Goal: Task Accomplishment & Management: Manage account settings

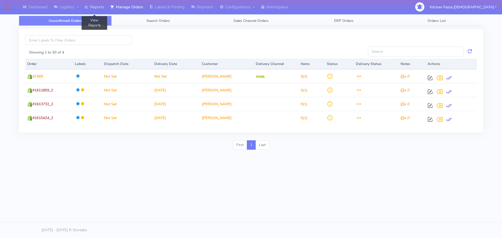
click at [89, 10] on link "Reports" at bounding box center [95, 7] width 26 height 14
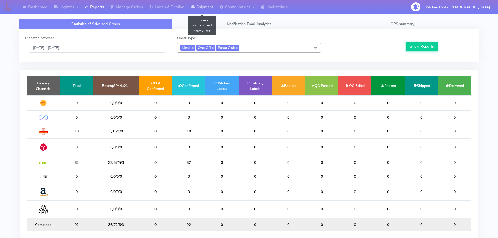
click at [201, 8] on link "Shipment" at bounding box center [202, 7] width 29 height 14
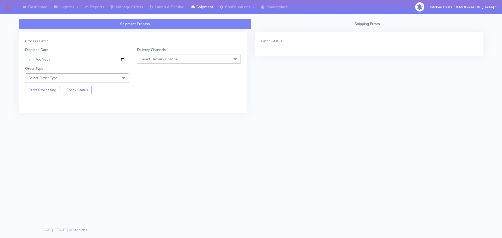
click at [182, 61] on span "Select Delivery Channel" at bounding box center [189, 59] width 104 height 9
click at [155, 118] on div "Yodel" at bounding box center [189, 117] width 98 height 5
click at [123, 77] on span at bounding box center [123, 78] width 10 height 10
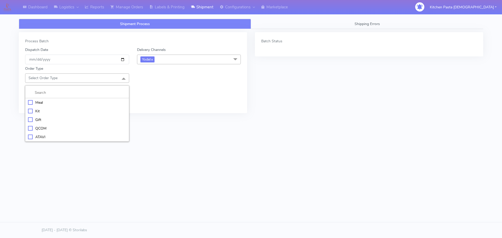
click at [49, 106] on li "Meal" at bounding box center [76, 102] width 103 height 9
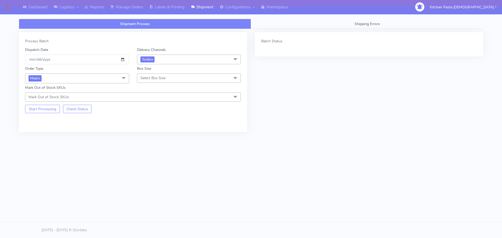
click at [151, 79] on span "Select Box Size" at bounding box center [152, 78] width 25 height 5
click at [149, 141] on li "Mega" at bounding box center [188, 137] width 103 height 9
click at [58, 109] on button "Start Processing" at bounding box center [42, 109] width 35 height 8
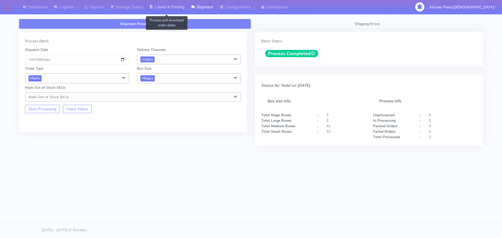
click at [152, 7] on icon at bounding box center [151, 6] width 4 height 5
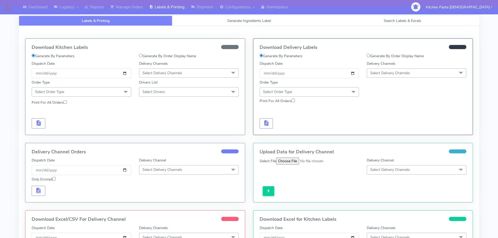
click at [404, 71] on span "Select Delivery Channels" at bounding box center [390, 73] width 40 height 5
click at [379, 127] on li "Yodel" at bounding box center [416, 131] width 99 height 9
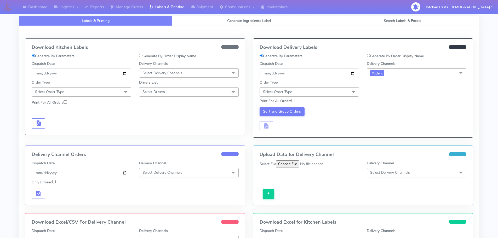
click at [330, 90] on span "Select Order Type" at bounding box center [309, 91] width 100 height 9
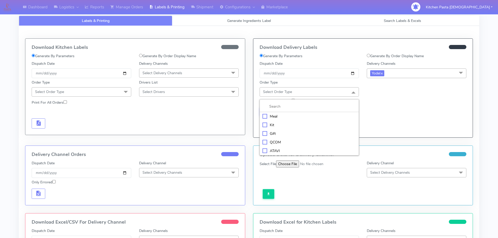
click at [325, 113] on li "Meal" at bounding box center [309, 116] width 99 height 9
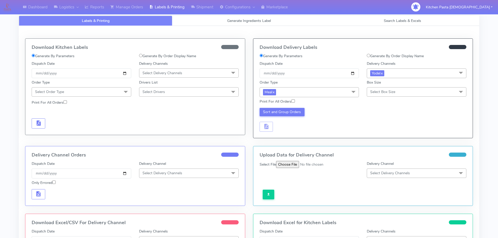
click at [396, 91] on span "Select Box Size" at bounding box center [417, 91] width 100 height 9
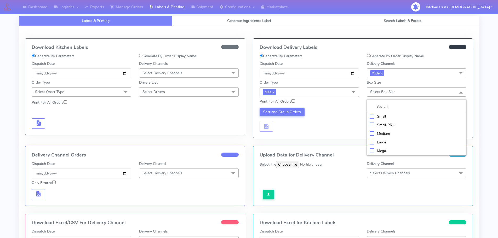
click at [374, 153] on div "Mega" at bounding box center [416, 150] width 94 height 5
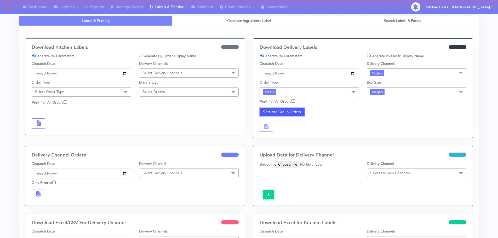
click at [280, 109] on button "Sort and Group Orders" at bounding box center [281, 112] width 45 height 8
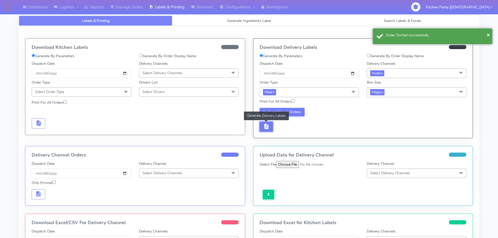
click at [266, 125] on span "button" at bounding box center [266, 127] width 6 height 5
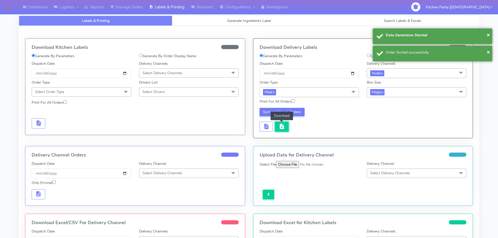
click at [277, 126] on button "button" at bounding box center [282, 127] width 14 height 10
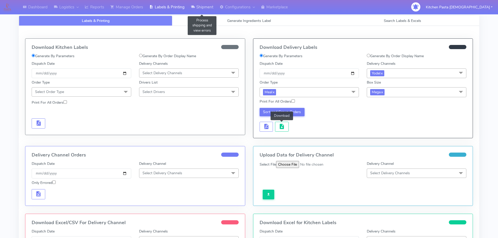
click at [203, 9] on link "Shipment" at bounding box center [202, 7] width 29 height 14
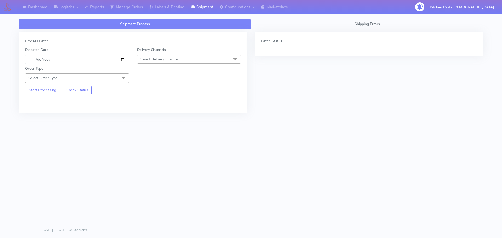
click at [189, 59] on span "Select Delivery Channel" at bounding box center [189, 59] width 104 height 9
click at [155, 115] on div "Yodel" at bounding box center [189, 117] width 98 height 5
click at [120, 74] on span at bounding box center [123, 78] width 10 height 10
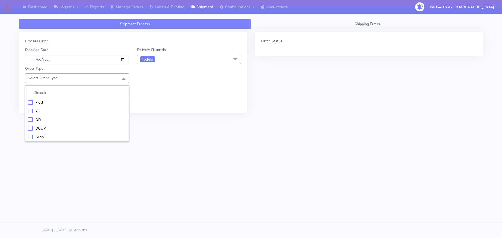
drag, startPoint x: 73, startPoint y: 107, endPoint x: 77, endPoint y: 106, distance: 4.3
click at [74, 107] on li "Kit" at bounding box center [76, 111] width 103 height 9
checkbox input "true"
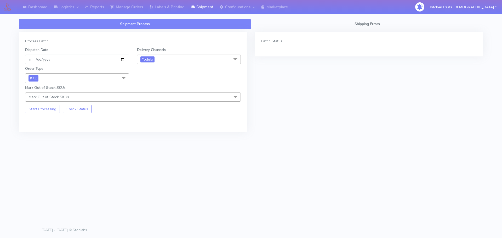
click at [109, 78] on span "Kit x" at bounding box center [77, 78] width 104 height 10
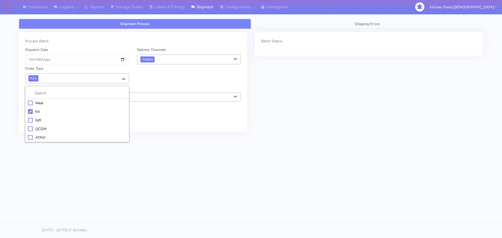
click at [40, 98] on li at bounding box center [76, 93] width 103 height 11
click at [43, 105] on div "Meal" at bounding box center [77, 102] width 98 height 5
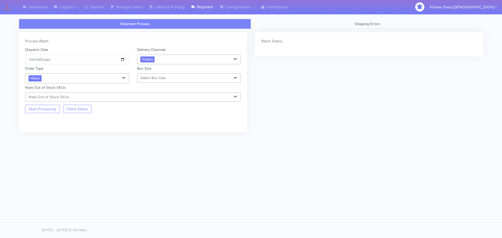
click at [171, 81] on span "Select Box Size" at bounding box center [189, 77] width 104 height 9
click at [151, 127] on div "Large" at bounding box center [189, 128] width 98 height 5
click at [47, 110] on button "Start Processing" at bounding box center [42, 109] width 35 height 8
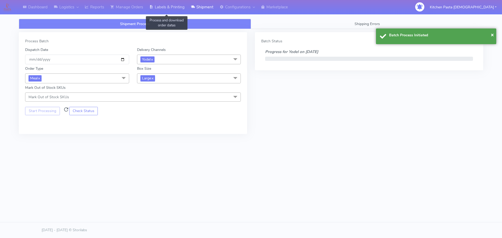
click at [167, 9] on link "Labels & Printing" at bounding box center [167, 7] width 42 height 14
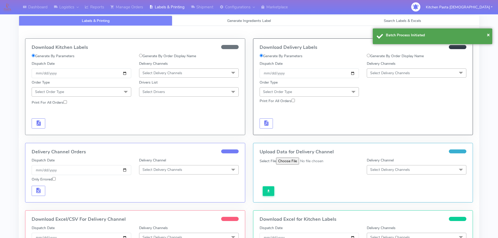
click at [430, 75] on span "Select Delivery Channels" at bounding box center [417, 72] width 100 height 9
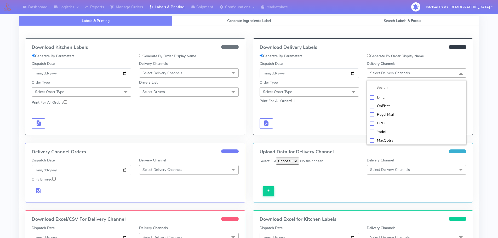
click at [385, 130] on div "Yodel" at bounding box center [416, 131] width 94 height 5
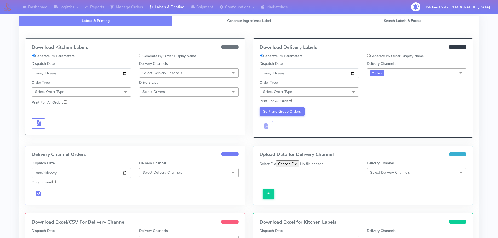
click at [344, 92] on span "Select Order Type" at bounding box center [309, 91] width 100 height 9
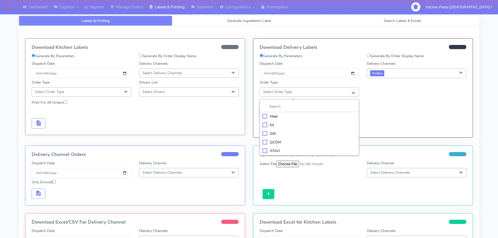
click at [289, 114] on div "Meal" at bounding box center [309, 116] width 94 height 5
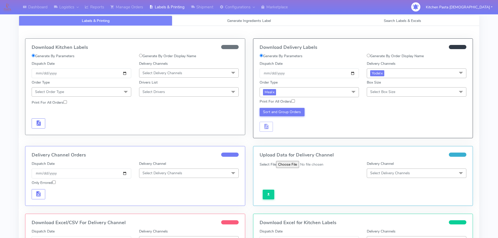
click at [410, 93] on span "Select Box Size" at bounding box center [417, 91] width 100 height 9
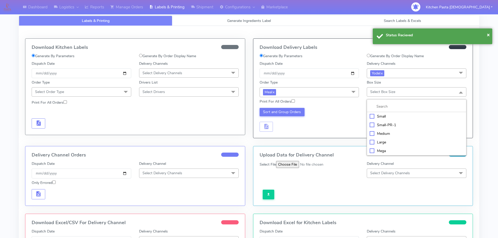
click at [378, 140] on div "Large" at bounding box center [416, 142] width 94 height 5
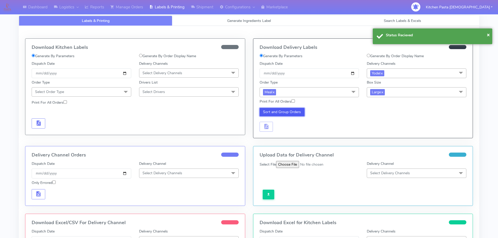
click at [288, 112] on button "Sort and Group Orders" at bounding box center [281, 112] width 45 height 8
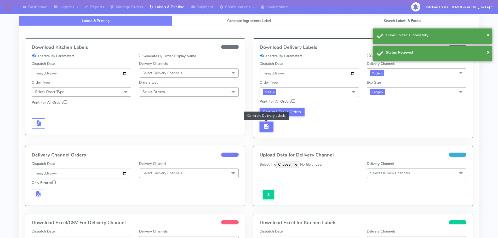
click at [261, 126] on button "button" at bounding box center [266, 127] width 14 height 10
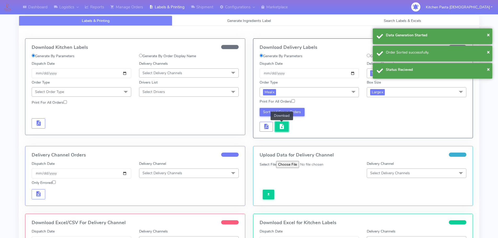
click at [281, 126] on span "button" at bounding box center [281, 127] width 6 height 5
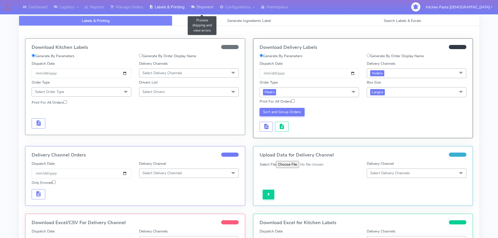
click at [199, 4] on link "Shipment" at bounding box center [202, 7] width 29 height 14
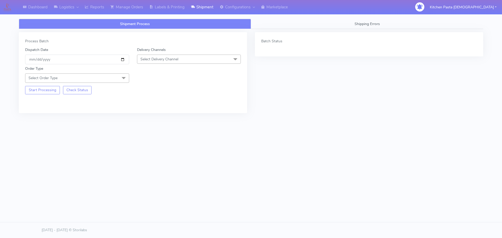
click at [178, 63] on span "Select Delivery Channel" at bounding box center [189, 59] width 104 height 9
click at [157, 120] on div "Yodel" at bounding box center [189, 117] width 98 height 5
click at [123, 75] on span at bounding box center [123, 78] width 10 height 10
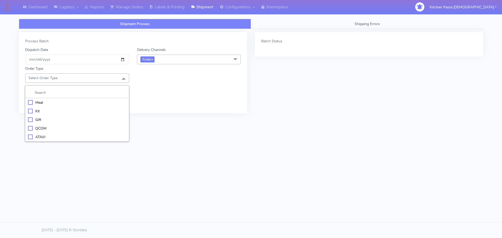
click at [93, 104] on div "Meal" at bounding box center [77, 102] width 98 height 5
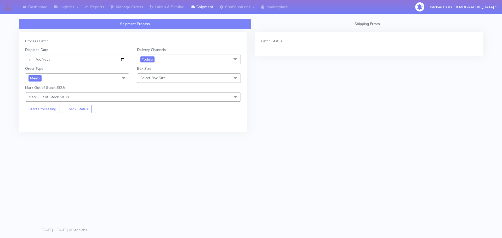
click at [145, 78] on span "Select Box Size" at bounding box center [152, 78] width 25 height 5
click at [147, 118] on div "Medium" at bounding box center [189, 119] width 98 height 5
click at [37, 110] on button "Start Processing" at bounding box center [42, 109] width 35 height 8
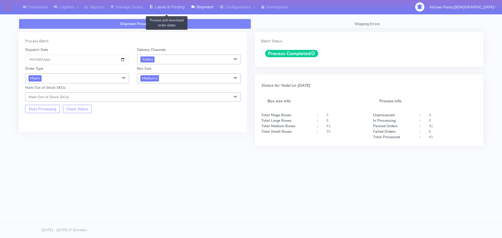
click at [179, 11] on link "Labels & Printing" at bounding box center [167, 7] width 42 height 14
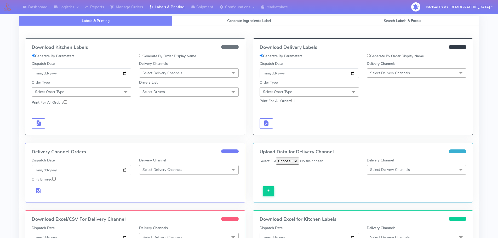
click at [413, 71] on span "Select Delivery Channels" at bounding box center [417, 72] width 100 height 9
click at [382, 131] on div "Yodel" at bounding box center [416, 131] width 94 height 5
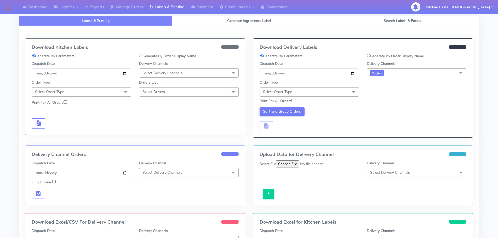
click at [350, 91] on span at bounding box center [353, 92] width 10 height 10
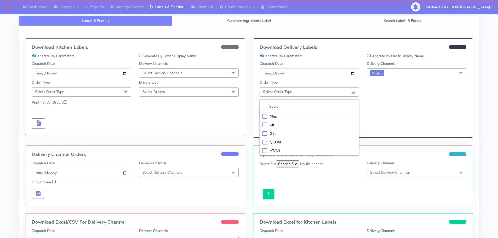
click at [281, 117] on div "Meal" at bounding box center [309, 116] width 94 height 5
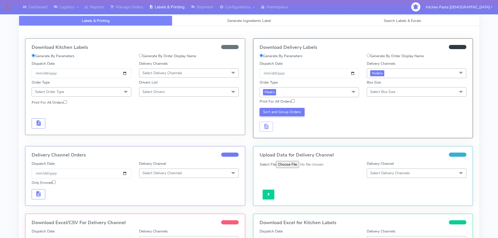
click at [381, 93] on span "Select Box Size" at bounding box center [382, 91] width 25 height 5
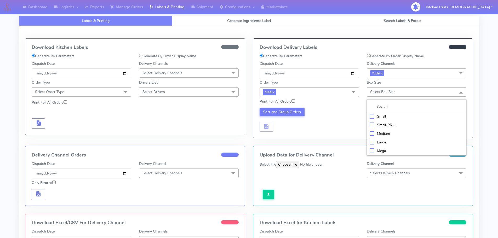
click at [377, 132] on div "Medium" at bounding box center [416, 133] width 94 height 5
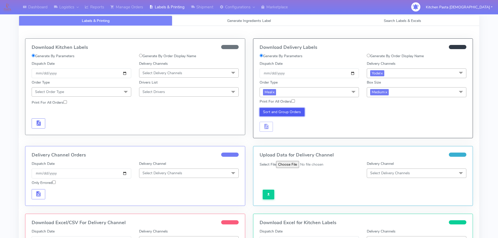
click at [290, 114] on button "Sort and Group Orders" at bounding box center [281, 112] width 45 height 8
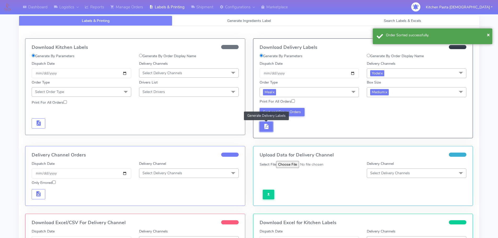
click at [271, 124] on button "button" at bounding box center [266, 127] width 14 height 10
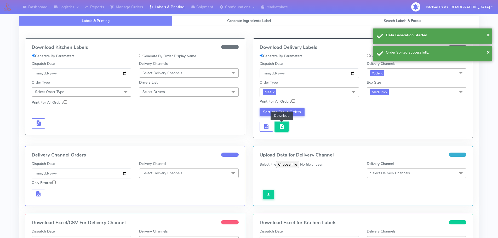
click at [281, 126] on span "button" at bounding box center [281, 127] width 6 height 5
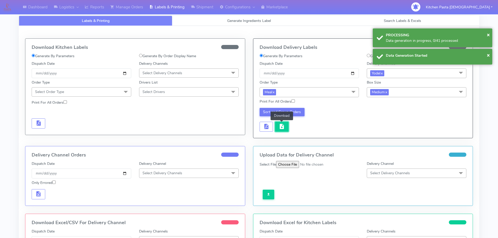
click at [281, 126] on span "button" at bounding box center [281, 127] width 6 height 5
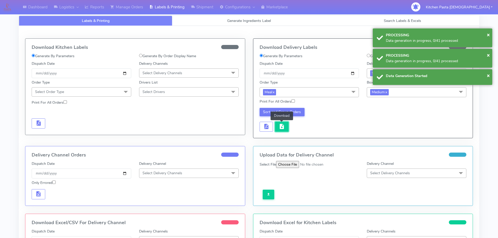
click at [277, 128] on button "button" at bounding box center [282, 127] width 14 height 10
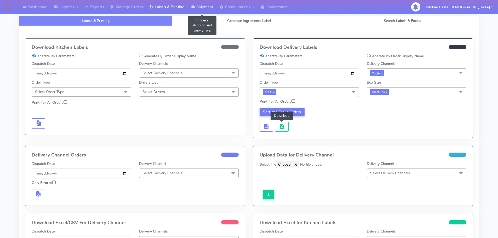
click at [213, 5] on link "Shipment" at bounding box center [202, 7] width 29 height 14
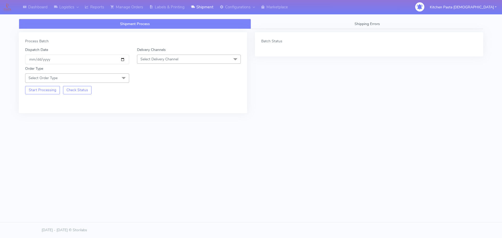
click at [186, 61] on span "Select Delivery Channel" at bounding box center [189, 59] width 104 height 9
click at [154, 117] on div "Yodel" at bounding box center [189, 117] width 98 height 5
click at [115, 78] on span "Select Order Type" at bounding box center [77, 77] width 104 height 9
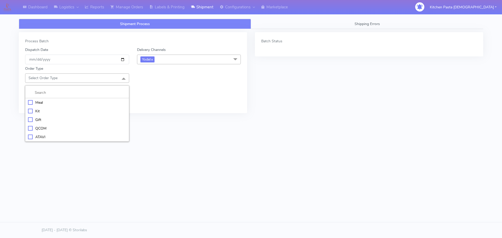
click at [89, 104] on div "Meal" at bounding box center [77, 102] width 98 height 5
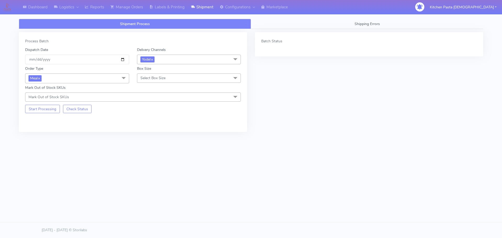
click at [143, 78] on span "Select Box Size" at bounding box center [152, 78] width 25 height 5
click at [146, 101] on div "Small" at bounding box center [189, 102] width 98 height 5
click at [47, 109] on button "Start Processing" at bounding box center [42, 109] width 35 height 8
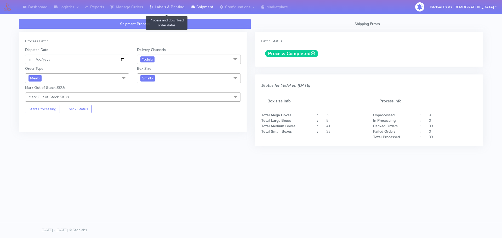
click at [167, 4] on link "Labels & Printing" at bounding box center [167, 7] width 42 height 14
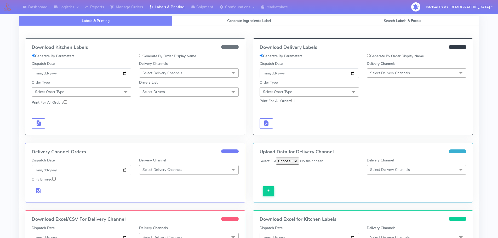
drag, startPoint x: 388, startPoint y: 71, endPoint x: 345, endPoint y: 163, distance: 101.7
click at [388, 71] on span "Select Delivery Channels" at bounding box center [390, 73] width 40 height 5
click at [374, 131] on div "Yodel" at bounding box center [416, 131] width 94 height 5
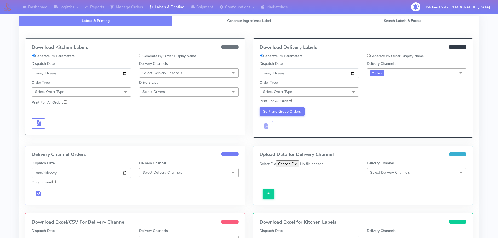
click at [331, 95] on span "Select Order Type" at bounding box center [309, 91] width 100 height 9
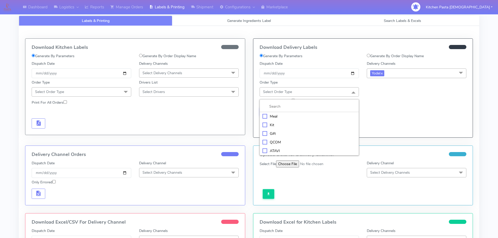
click at [315, 116] on div "Meal" at bounding box center [309, 116] width 94 height 5
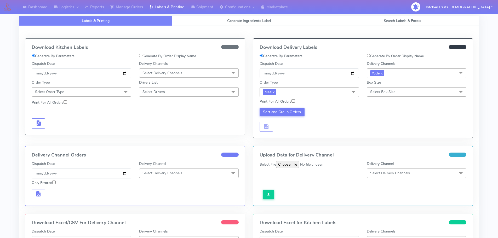
click at [378, 89] on span "Select Box Size" at bounding box center [417, 91] width 100 height 9
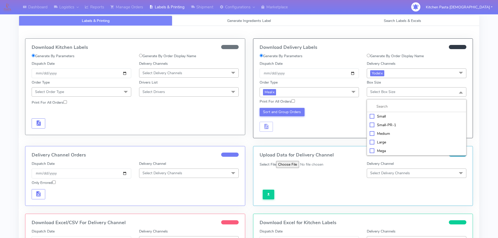
click at [376, 117] on div "Small" at bounding box center [416, 116] width 94 height 5
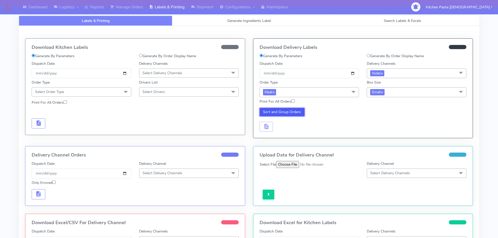
click at [283, 115] on button "Sort and Group Orders" at bounding box center [281, 112] width 45 height 8
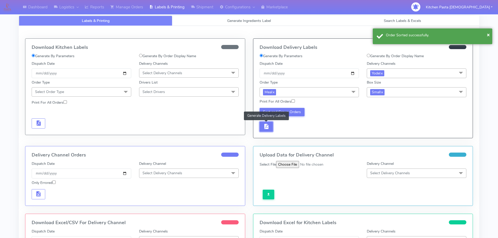
click at [264, 128] on span "button" at bounding box center [266, 127] width 6 height 5
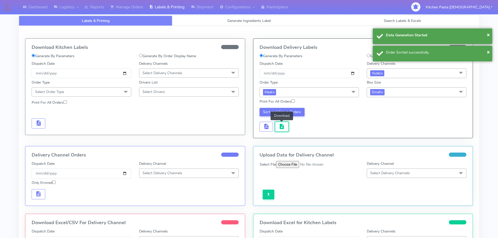
click at [279, 130] on span "button" at bounding box center [281, 127] width 6 height 5
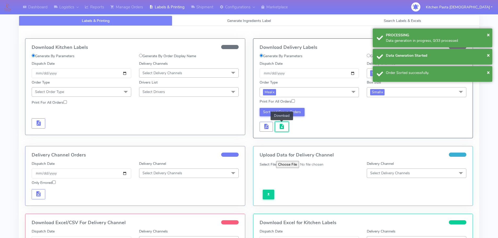
click at [279, 130] on span "button" at bounding box center [281, 127] width 6 height 5
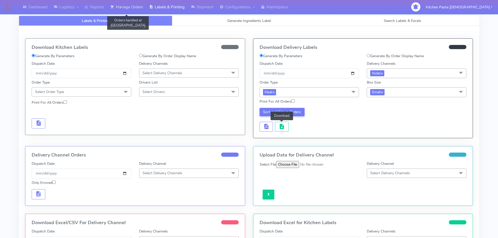
click at [145, 8] on link "Manage Orders" at bounding box center [126, 7] width 39 height 14
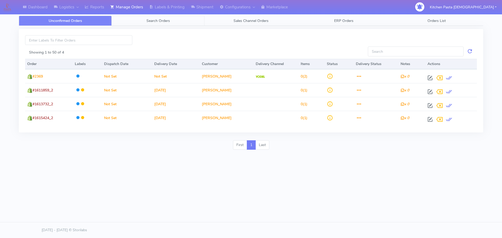
click at [147, 24] on link "Search Orders" at bounding box center [158, 21] width 93 height 10
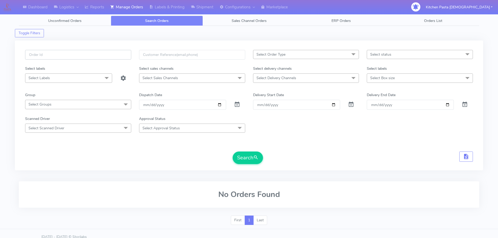
click at [127, 52] on input "text" at bounding box center [78, 55] width 106 height 10
type input "1616609"
click at [233, 152] on button "Search" at bounding box center [248, 158] width 30 height 13
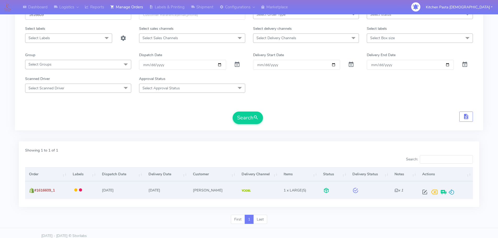
scroll to position [46, 0]
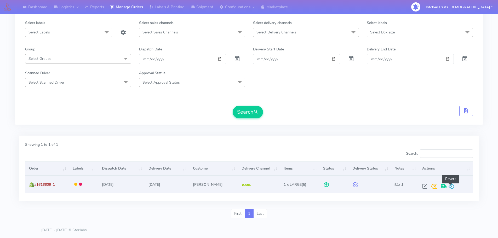
click at [451, 187] on span at bounding box center [451, 187] width 6 height 5
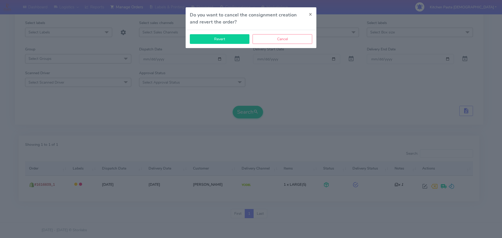
click at [222, 35] on button "Revert" at bounding box center [220, 39] width 60 height 10
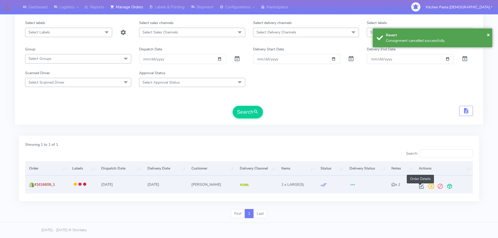
click at [421, 186] on span at bounding box center [420, 187] width 9 height 5
select select "5"
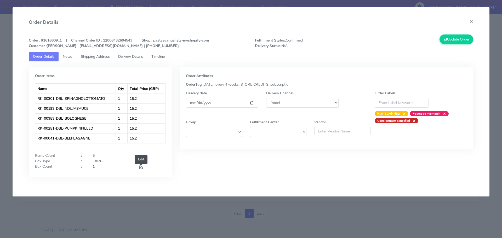
click at [143, 167] on span at bounding box center [140, 167] width 5 height 5
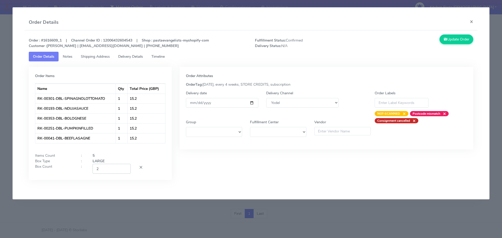
type input "2"
click at [126, 167] on input "2" at bounding box center [111, 169] width 38 height 10
click at [459, 39] on button "Update Order" at bounding box center [456, 39] width 34 height 10
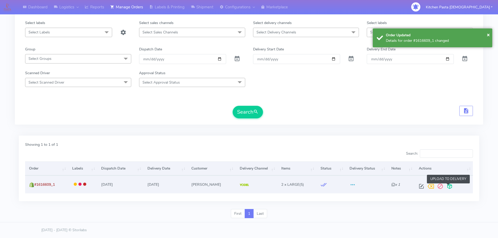
click at [448, 186] on span at bounding box center [449, 187] width 9 height 5
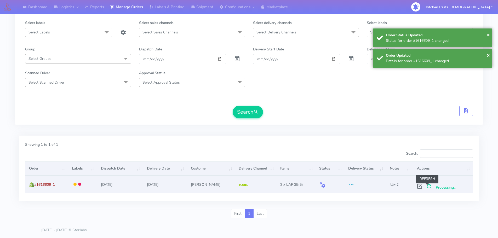
click at [427, 189] on span at bounding box center [428, 187] width 9 height 5
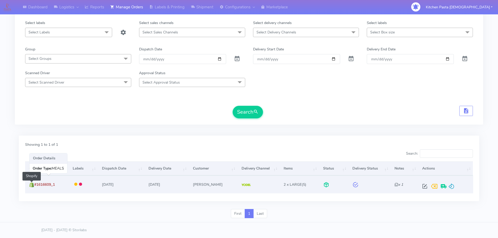
drag, startPoint x: 57, startPoint y: 186, endPoint x: 32, endPoint y: 186, distance: 24.6
click at [32, 186] on td "#1616609_1 Shopify" at bounding box center [47, 185] width 44 height 18
copy span "#1616609_1"
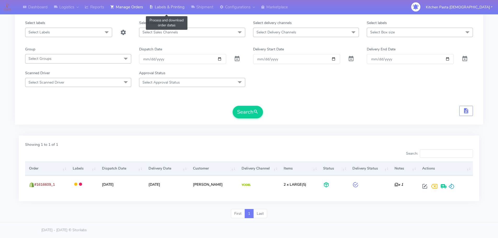
drag, startPoint x: 171, startPoint y: 6, endPoint x: 173, endPoint y: 9, distance: 3.9
click at [171, 6] on link "Labels & Printing" at bounding box center [167, 7] width 42 height 14
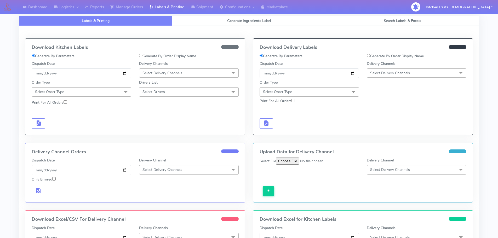
click at [381, 58] on label "Generate By Order Display Name" at bounding box center [395, 55] width 57 height 5
click at [370, 57] on input "Generate By Order Display Name" at bounding box center [368, 55] width 3 height 3
radio input "true"
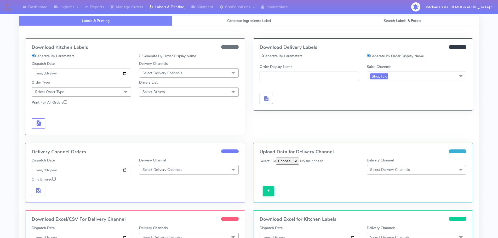
paste input "#1616609_1"
type input "#1616609_1"
click at [269, 100] on span "button" at bounding box center [266, 99] width 6 height 5
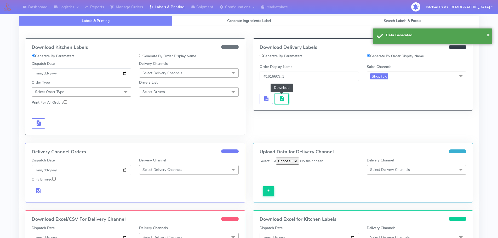
click at [280, 101] on span "button" at bounding box center [281, 99] width 6 height 5
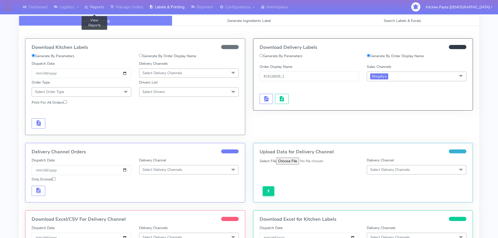
drag, startPoint x: 101, startPoint y: 10, endPoint x: 107, endPoint y: 10, distance: 5.8
click at [101, 10] on link "Reports" at bounding box center [95, 7] width 26 height 14
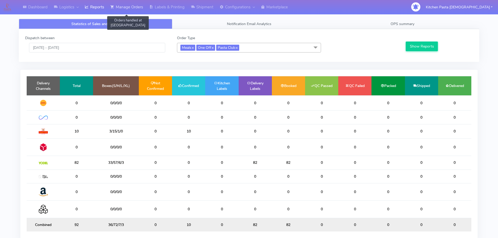
click at [130, 8] on link "Manage Orders" at bounding box center [126, 7] width 39 height 14
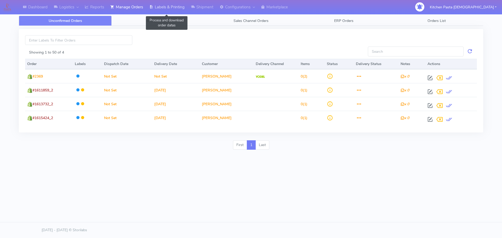
click at [148, 5] on link "Labels & Printing" at bounding box center [167, 7] width 42 height 14
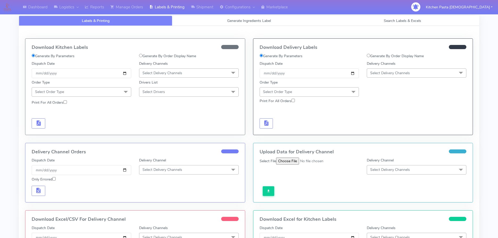
click at [180, 69] on span "Select Delivery Channels" at bounding box center [189, 72] width 100 height 9
click at [156, 116] on div "Royal Mail" at bounding box center [189, 114] width 94 height 5
click at [112, 91] on span "Select Order Type" at bounding box center [82, 91] width 100 height 9
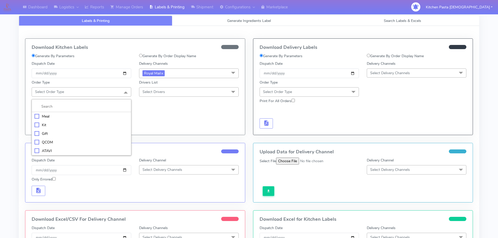
click at [83, 112] on li "Meal" at bounding box center [81, 116] width 99 height 9
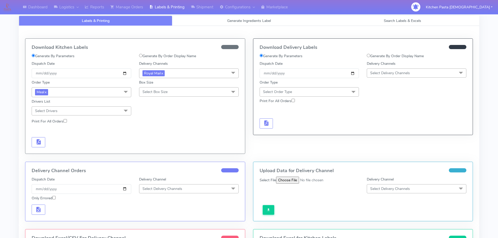
click at [156, 94] on span "Select Box Size" at bounding box center [154, 91] width 25 height 5
click at [152, 141] on div "Large" at bounding box center [189, 142] width 94 height 5
click at [39, 146] on button "button" at bounding box center [39, 142] width 14 height 10
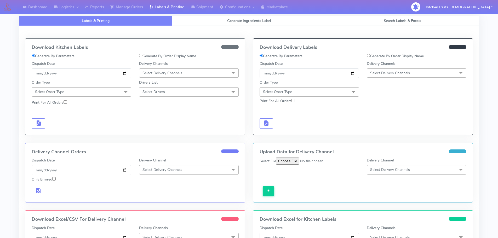
drag, startPoint x: 182, startPoint y: 71, endPoint x: 177, endPoint y: 79, distance: 10.1
click at [182, 71] on span "Select Delivery Channels" at bounding box center [162, 73] width 40 height 5
click at [180, 117] on div "Royal Mail" at bounding box center [189, 114] width 94 height 5
click at [97, 93] on span "Select Order Type" at bounding box center [82, 91] width 100 height 9
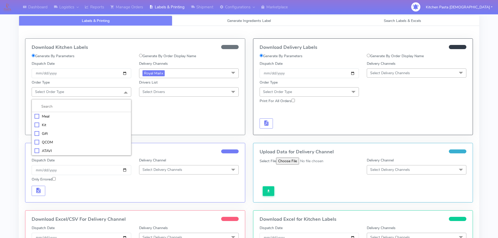
click at [102, 117] on div "Meal" at bounding box center [81, 116] width 94 height 5
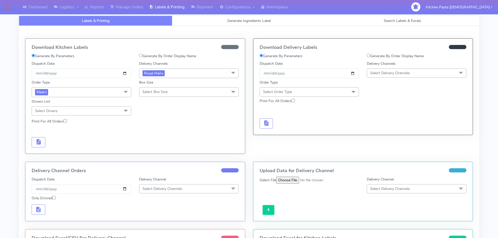
click at [151, 97] on div "Box Size Select Box Size Small Small-PR-1 Medium Large Mega" at bounding box center [188, 87] width 107 height 19
click at [153, 90] on span "Select Box Size" at bounding box center [154, 91] width 25 height 5
click at [157, 144] on div "Large" at bounding box center [189, 142] width 94 height 5
click at [42, 142] on button "button" at bounding box center [39, 142] width 14 height 10
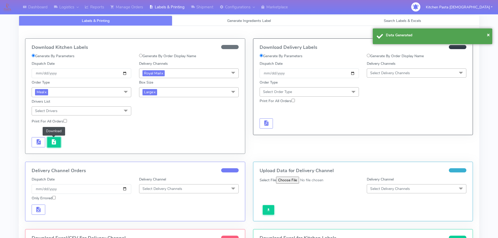
click at [53, 142] on span "button" at bounding box center [54, 143] width 6 height 5
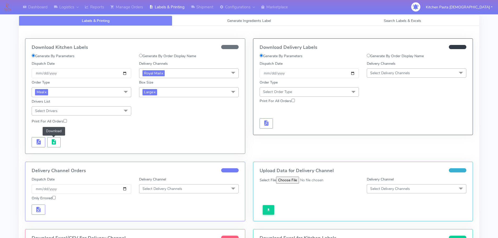
click at [178, 95] on span "Large x" at bounding box center [189, 92] width 100 height 10
click at [165, 134] on div "Medium" at bounding box center [189, 133] width 94 height 5
click at [38, 141] on span "button" at bounding box center [38, 143] width 6 height 5
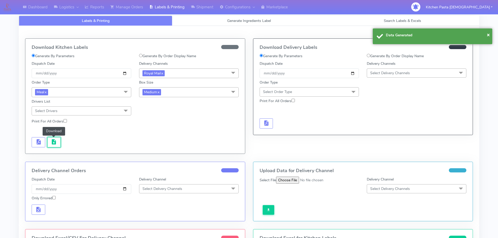
click at [57, 141] on button "button" at bounding box center [54, 142] width 14 height 10
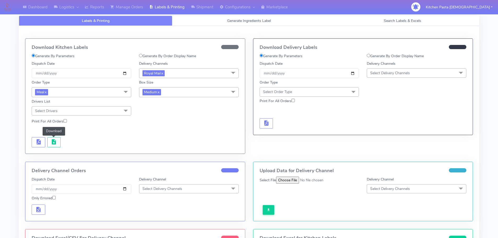
drag, startPoint x: 190, startPoint y: 94, endPoint x: 167, endPoint y: 107, distance: 27.3
click at [190, 94] on span "Medium x" at bounding box center [189, 92] width 100 height 10
click at [158, 115] on div "Small" at bounding box center [189, 116] width 94 height 5
click at [35, 147] on button "button" at bounding box center [39, 142] width 14 height 10
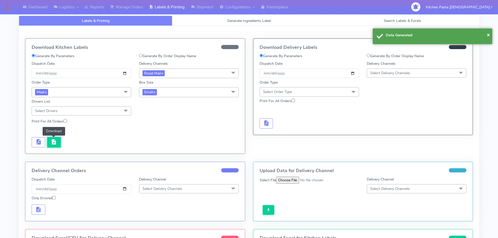
click at [48, 144] on button "button" at bounding box center [54, 142] width 14 height 10
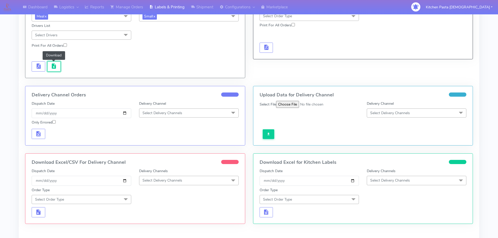
scroll to position [78, 0]
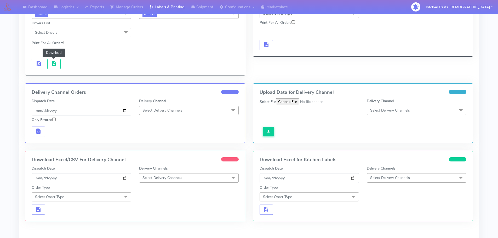
drag, startPoint x: 192, startPoint y: 176, endPoint x: 165, endPoint y: 214, distance: 47.1
click at [192, 176] on span "Select Delivery Channels" at bounding box center [189, 177] width 100 height 9
click at [159, 220] on div "Royal Mail" at bounding box center [189, 219] width 94 height 5
click at [105, 199] on span "Select Order Type" at bounding box center [82, 196] width 100 height 9
drag, startPoint x: 81, startPoint y: 221, endPoint x: 88, endPoint y: 220, distance: 6.6
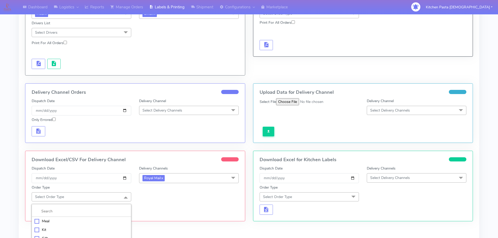
click at [81, 221] on div "Meal" at bounding box center [81, 220] width 94 height 5
click at [164, 196] on span "Select Box Size" at bounding box center [154, 196] width 25 height 5
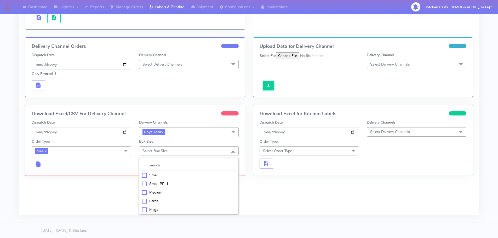
scroll to position [125, 0]
click at [168, 202] on div "Large" at bounding box center [189, 200] width 94 height 5
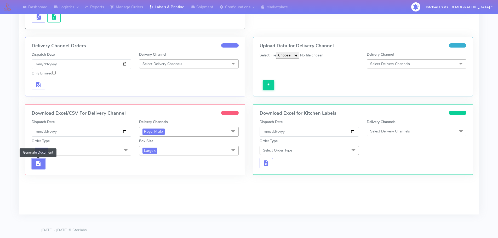
click at [39, 166] on span "button" at bounding box center [38, 164] width 6 height 5
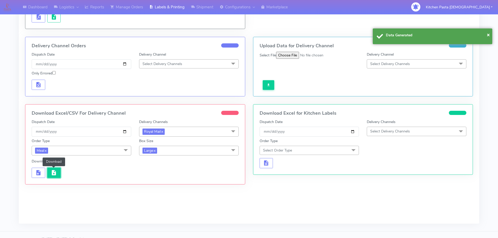
click at [55, 171] on span "button" at bounding box center [54, 173] width 6 height 5
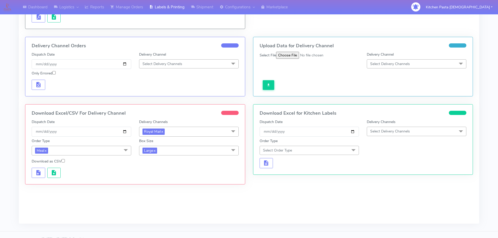
click at [190, 153] on span "Large x" at bounding box center [189, 151] width 100 height 10
click at [175, 191] on div "Medium" at bounding box center [189, 192] width 94 height 5
click at [41, 171] on span "button" at bounding box center [38, 173] width 6 height 5
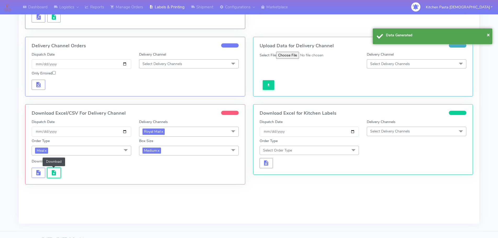
click at [54, 171] on span "button" at bounding box center [54, 173] width 6 height 5
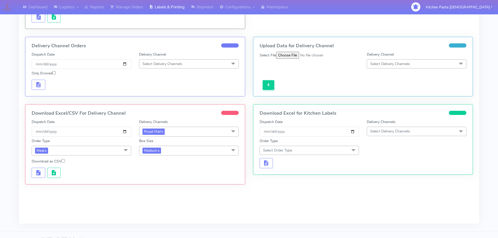
click at [189, 151] on span "Medium x" at bounding box center [189, 151] width 100 height 10
click at [167, 176] on div "Small" at bounding box center [189, 174] width 94 height 5
click at [42, 177] on button "button" at bounding box center [39, 173] width 14 height 10
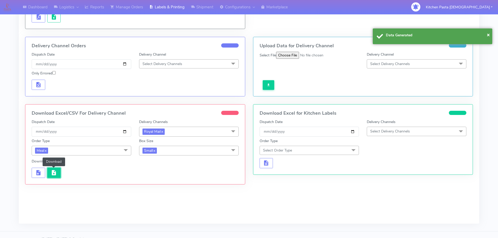
click at [51, 176] on span "button" at bounding box center [54, 173] width 6 height 5
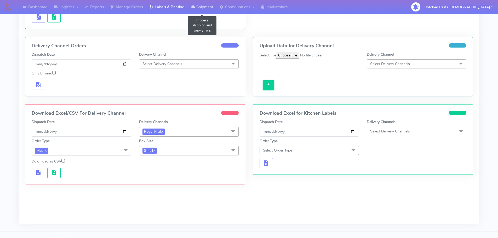
click at [205, 8] on link "Shipment" at bounding box center [202, 7] width 29 height 14
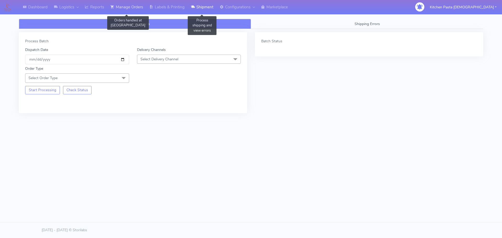
click at [118, 3] on link "Manage Orders" at bounding box center [126, 7] width 39 height 14
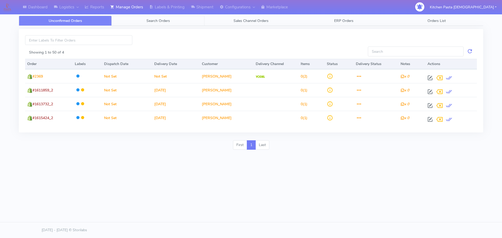
click at [119, 21] on link "Search Orders" at bounding box center [158, 21] width 93 height 10
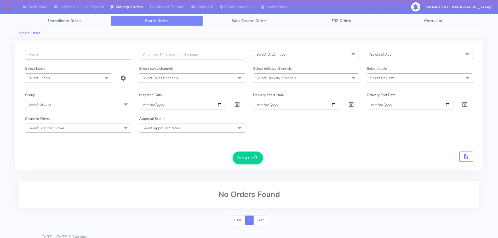
paste input "#1616559_1"
type input "#1616559_1"
click at [247, 156] on button "Search" at bounding box center [248, 158] width 30 height 13
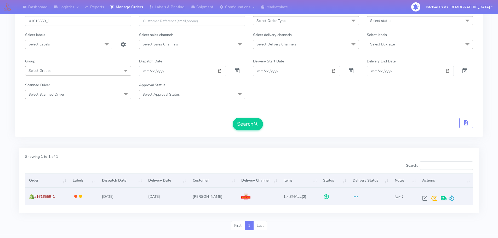
scroll to position [46, 0]
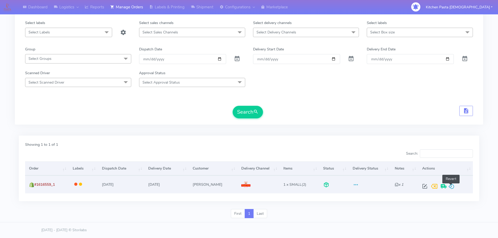
click at [451, 189] on span at bounding box center [451, 187] width 6 height 5
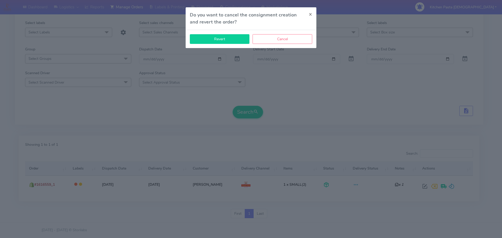
click at [230, 43] on button "Revert" at bounding box center [220, 39] width 60 height 10
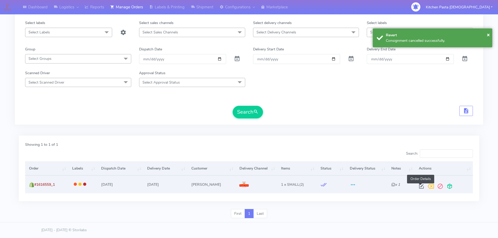
click at [423, 189] on span at bounding box center [420, 187] width 9 height 5
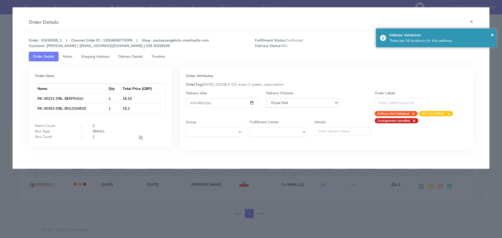
click at [304, 106] on select "DHL OnFleet Royal Mail DPD Yodel MaxOptra Amazon Collection" at bounding box center [302, 103] width 72 height 10
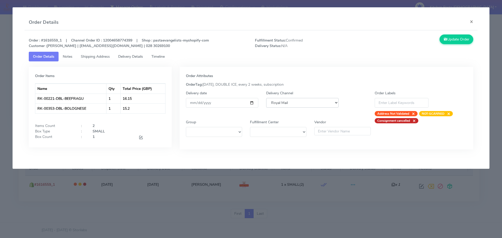
select select "5"
click at [266, 98] on select "DHL OnFleet Royal Mail DPD Yodel MaxOptra Amazon Collection" at bounding box center [302, 103] width 72 height 10
click at [455, 36] on button "Update Order" at bounding box center [456, 39] width 34 height 10
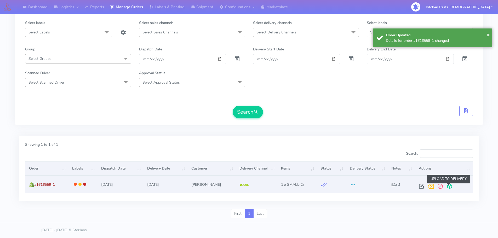
click at [445, 187] on span at bounding box center [449, 187] width 9 height 5
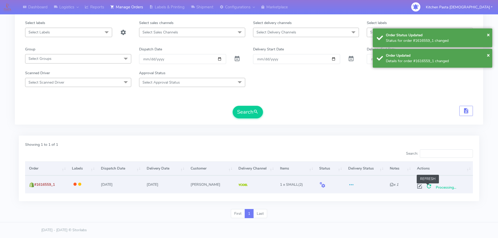
click at [429, 186] on span at bounding box center [428, 187] width 9 height 5
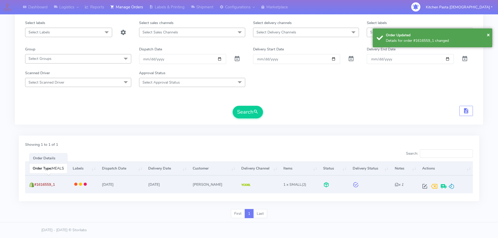
drag, startPoint x: 57, startPoint y: 182, endPoint x: 36, endPoint y: 187, distance: 22.6
click at [36, 187] on td "#1616559_1" at bounding box center [46, 185] width 43 height 18
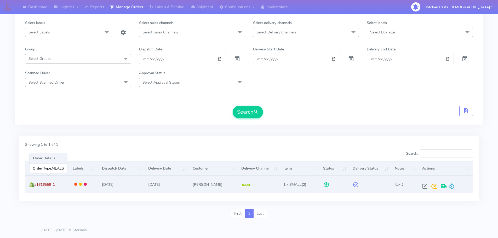
copy span "#1616559_1"
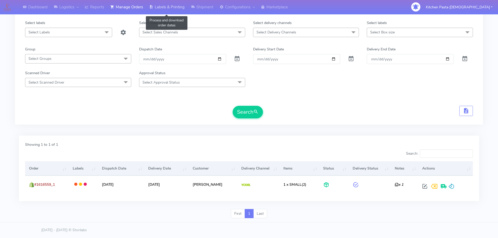
click at [168, 4] on link "Labels & Printing" at bounding box center [167, 7] width 42 height 14
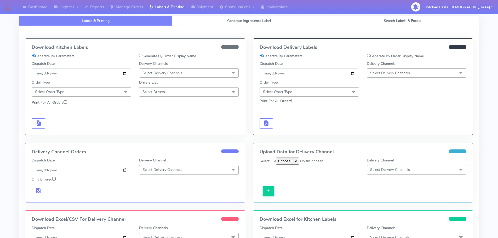
click at [381, 57] on label "Generate By Order Display Name" at bounding box center [395, 55] width 57 height 5
click at [370, 57] on input "Generate By Order Display Name" at bounding box center [368, 55] width 3 height 3
radio input "true"
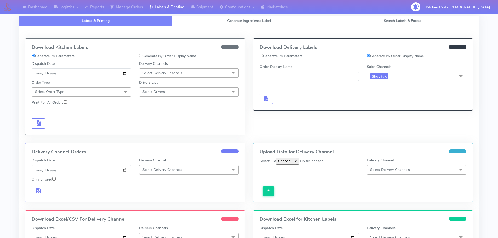
paste input "#1616559_1"
type input "#1616559_1"
click at [267, 97] on span "button" at bounding box center [266, 99] width 6 height 5
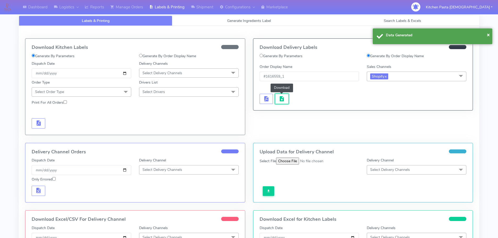
click at [279, 97] on span "button" at bounding box center [281, 99] width 6 height 5
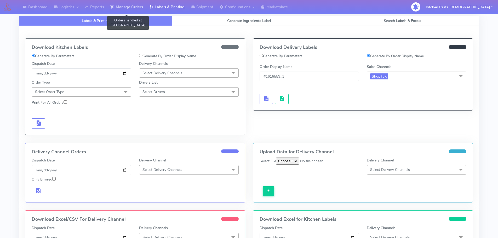
click at [138, 6] on link "Manage Orders" at bounding box center [126, 7] width 39 height 14
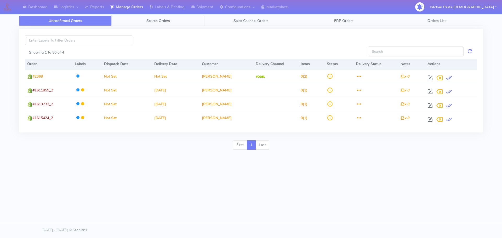
click at [156, 20] on span "Search Orders" at bounding box center [158, 20] width 24 height 5
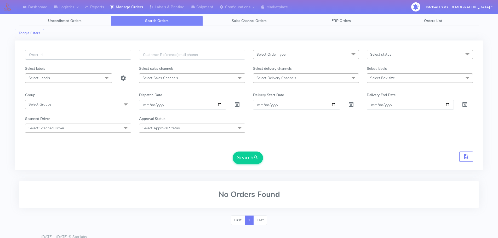
paste input "#1616642_1_2"
type input "#1616642_1"
click at [233, 152] on button "Search" at bounding box center [248, 158] width 30 height 13
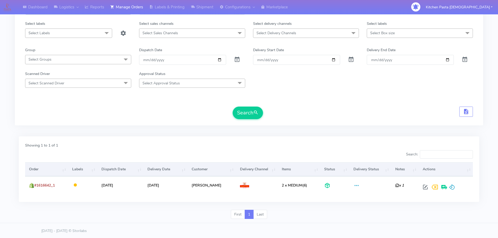
scroll to position [46, 0]
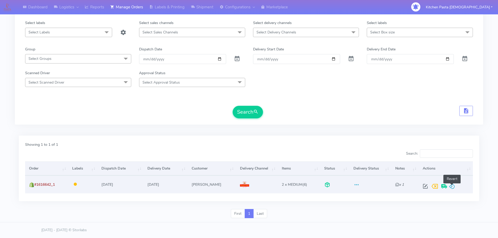
click at [450, 185] on span at bounding box center [452, 187] width 6 height 5
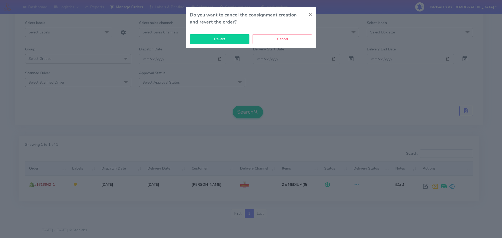
click at [225, 39] on button "Revert" at bounding box center [220, 39] width 60 height 10
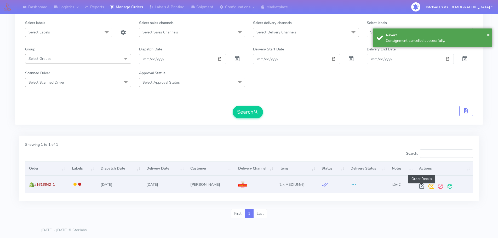
click at [422, 188] on span at bounding box center [421, 187] width 9 height 5
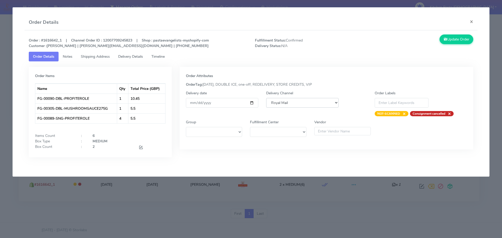
click at [299, 100] on select "DHL OnFleet Royal Mail DPD Yodel MaxOptra Amazon Collection" at bounding box center [302, 103] width 72 height 10
select select "5"
click at [266, 98] on select "DHL OnFleet Royal Mail DPD Yodel MaxOptra Amazon Collection" at bounding box center [302, 103] width 72 height 10
click at [466, 38] on button "Update Order" at bounding box center [456, 39] width 34 height 10
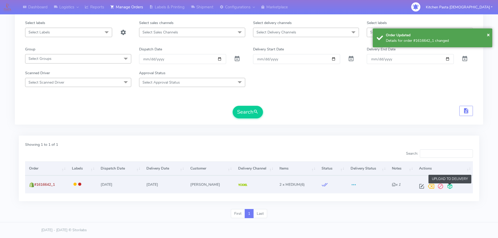
click at [454, 187] on span at bounding box center [449, 187] width 9 height 5
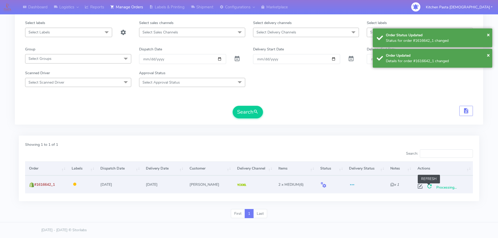
click at [431, 186] on span at bounding box center [429, 187] width 9 height 5
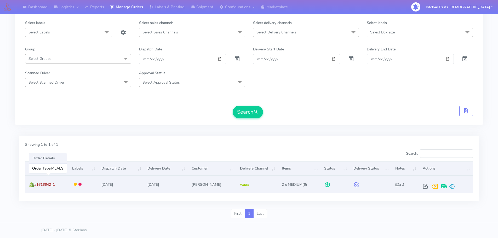
drag, startPoint x: 64, startPoint y: 184, endPoint x: 36, endPoint y: 187, distance: 27.8
click at [36, 187] on td "#1616642_1" at bounding box center [46, 185] width 43 height 18
copy span "#1616642_1"
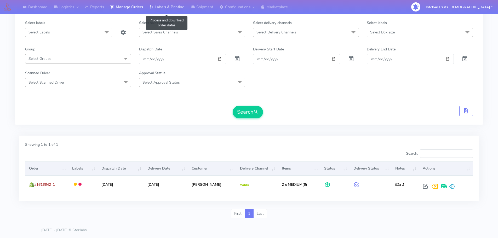
click at [181, 9] on link "Labels & Printing" at bounding box center [167, 7] width 42 height 14
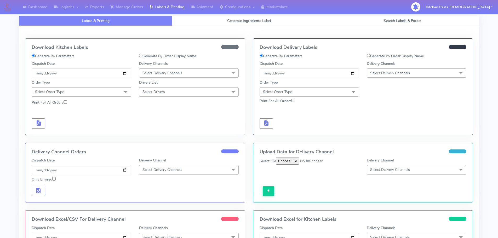
click at [423, 54] on label "Generate By Order Display Name" at bounding box center [395, 55] width 57 height 5
click at [370, 54] on input "Generate By Order Display Name" at bounding box center [368, 55] width 3 height 3
radio input "true"
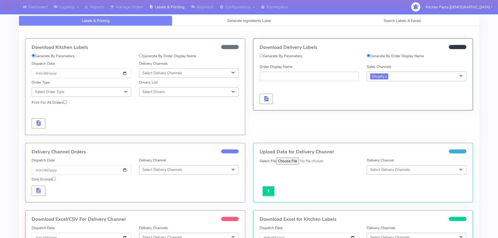
paste input "#1616642_1"
type input "#1616642_1"
click at [268, 101] on span "button" at bounding box center [266, 99] width 6 height 5
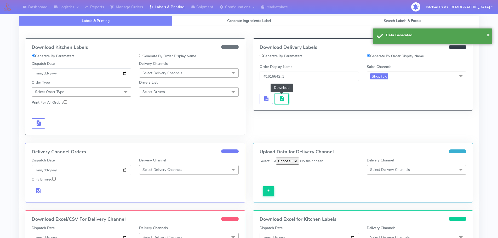
click at [280, 100] on span "button" at bounding box center [281, 99] width 6 height 5
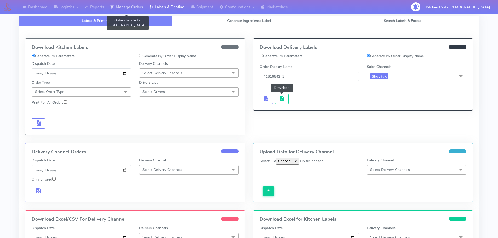
click at [121, 4] on link "Manage Orders" at bounding box center [126, 7] width 39 height 14
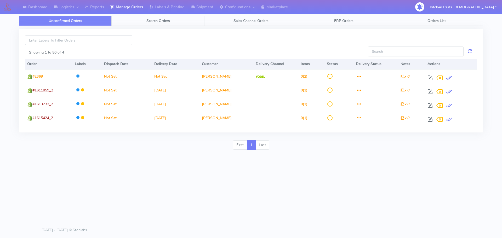
click at [118, 22] on link "Search Orders" at bounding box center [158, 21] width 93 height 10
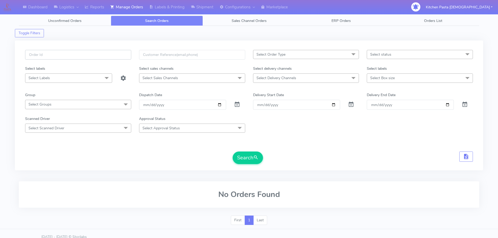
paste input "#1616551_1_3"
type input "#1616551_"
click at [233, 152] on button "Search" at bounding box center [248, 158] width 30 height 13
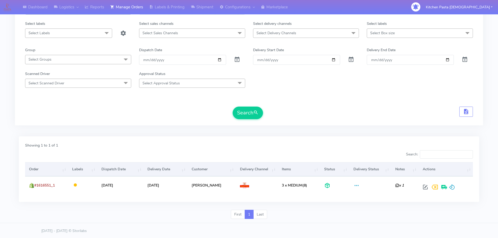
scroll to position [46, 0]
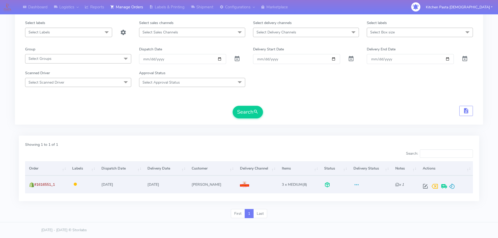
click at [454, 186] on div at bounding box center [444, 186] width 48 height 9
click at [449, 186] on span at bounding box center [452, 187] width 6 height 5
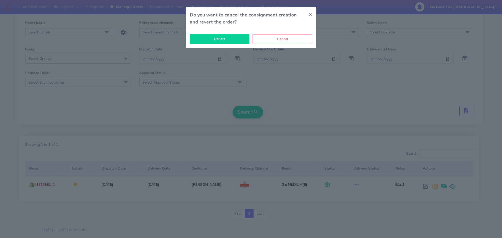
click at [213, 39] on button "Revert" at bounding box center [220, 39] width 60 height 10
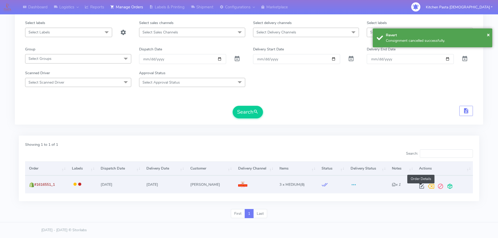
click at [425, 189] on span at bounding box center [421, 187] width 9 height 5
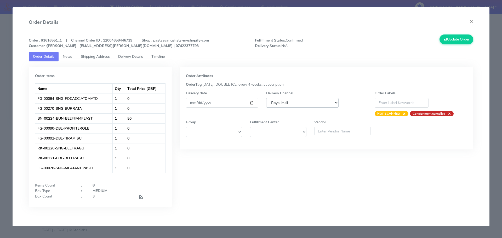
drag, startPoint x: 289, startPoint y: 101, endPoint x: 285, endPoint y: 106, distance: 7.1
click at [289, 101] on select "DHL OnFleet Royal Mail DPD Yodel MaxOptra Amazon Collection" at bounding box center [302, 103] width 72 height 10
select select "5"
click at [266, 98] on select "DHL OnFleet Royal Mail DPD Yodel MaxOptra Amazon Collection" at bounding box center [302, 103] width 72 height 10
click at [454, 34] on div "Order : #1616551_1 | Channel Order ID : 12004658446719 | Shop : pastaevangelist…" at bounding box center [251, 124] width 453 height 189
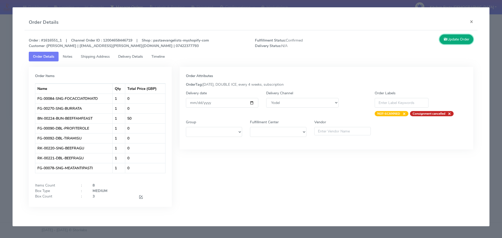
click at [456, 40] on button "Update Order" at bounding box center [456, 39] width 34 height 10
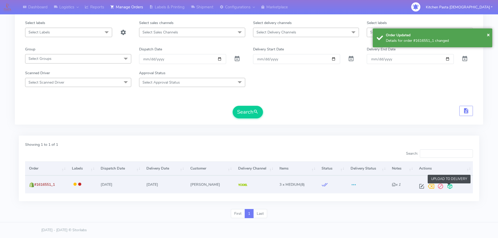
click at [451, 190] on span at bounding box center [449, 187] width 9 height 5
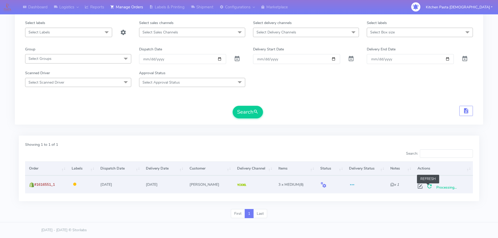
click at [430, 187] on span at bounding box center [429, 187] width 9 height 5
drag, startPoint x: 57, startPoint y: 183, endPoint x: 35, endPoint y: 187, distance: 22.4
click at [35, 187] on td "#1616551_1" at bounding box center [46, 185] width 43 height 18
copy span "#1616551_1"
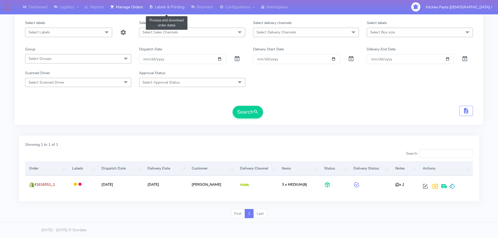
click at [167, 5] on link "Labels & Printing" at bounding box center [167, 7] width 42 height 14
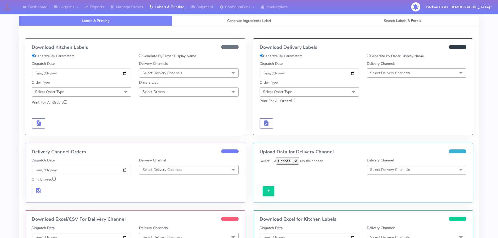
click at [374, 57] on label "Generate By Order Display Name" at bounding box center [395, 55] width 57 height 5
click at [370, 57] on input "Generate By Order Display Name" at bounding box center [368, 55] width 3 height 3
radio input "true"
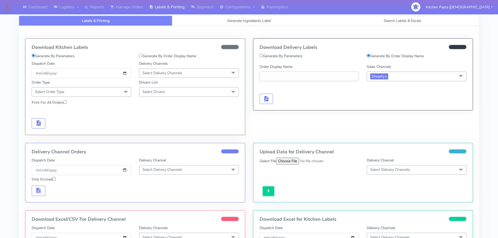
paste input "#1616551_1"
type input "#1616551_1"
click at [266, 98] on span "button" at bounding box center [266, 99] width 6 height 5
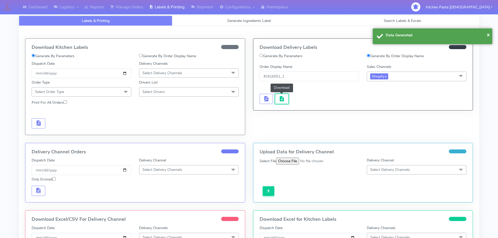
click at [283, 98] on span "button" at bounding box center [281, 99] width 6 height 5
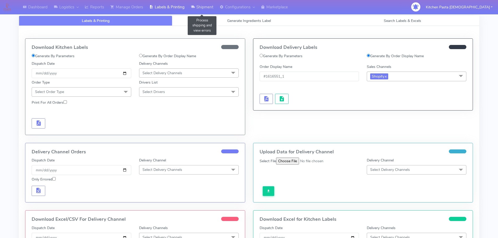
click at [194, 3] on link "Shipment" at bounding box center [202, 7] width 29 height 14
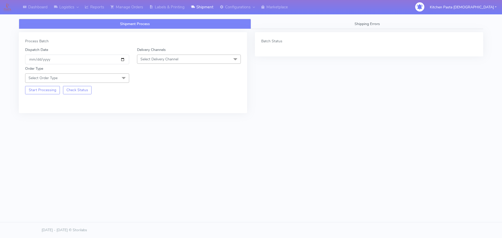
click at [172, 57] on span "Select Delivery Channel" at bounding box center [159, 59] width 38 height 5
click at [149, 115] on div "Yodel" at bounding box center [189, 117] width 98 height 5
click at [104, 79] on span "Select Order Type" at bounding box center [77, 77] width 104 height 9
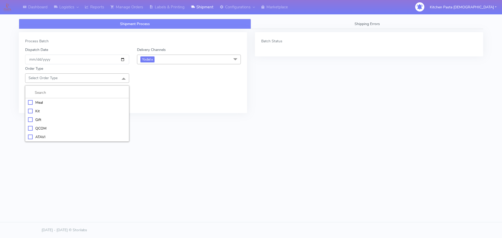
click at [55, 111] on div "Kit" at bounding box center [77, 110] width 98 height 5
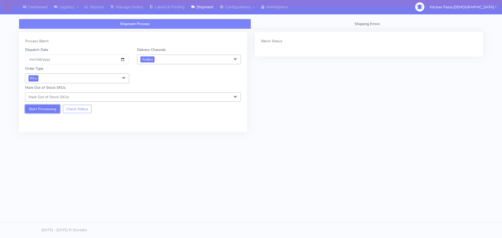
click at [48, 109] on button "Start Processing" at bounding box center [42, 109] width 35 height 8
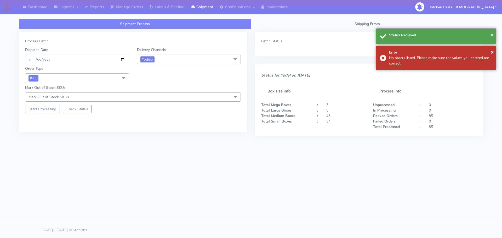
click at [122, 77] on span at bounding box center [123, 78] width 10 height 10
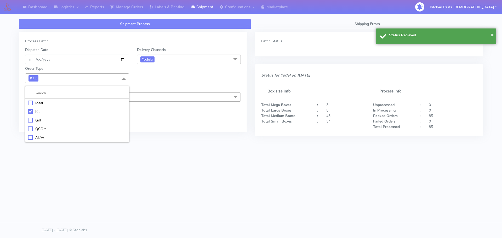
click at [43, 113] on div "Kit" at bounding box center [77, 111] width 98 height 5
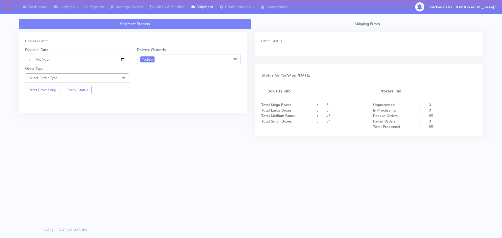
click at [48, 76] on span "Select Order Type" at bounding box center [42, 78] width 29 height 5
click at [41, 137] on div "ATAVI" at bounding box center [77, 136] width 98 height 5
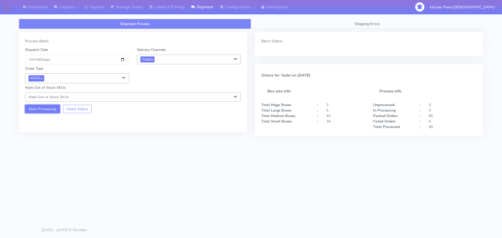
click at [52, 110] on button "Start Processing" at bounding box center [42, 109] width 35 height 8
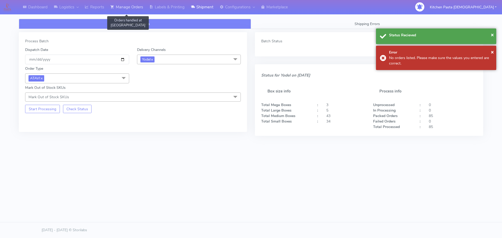
click at [129, 8] on link "Manage Orders" at bounding box center [126, 7] width 39 height 14
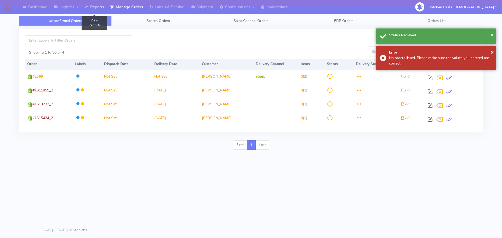
click at [102, 8] on link "Reports" at bounding box center [95, 7] width 26 height 14
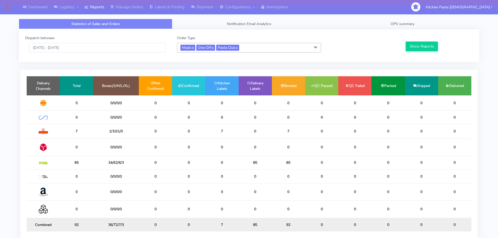
click at [1, 95] on div "Dashboard Logistics London Logistics Reports Manage Orders Labels & Printing Sh…" at bounding box center [249, 130] width 498 height 242
